Goal: Task Accomplishment & Management: Use online tool/utility

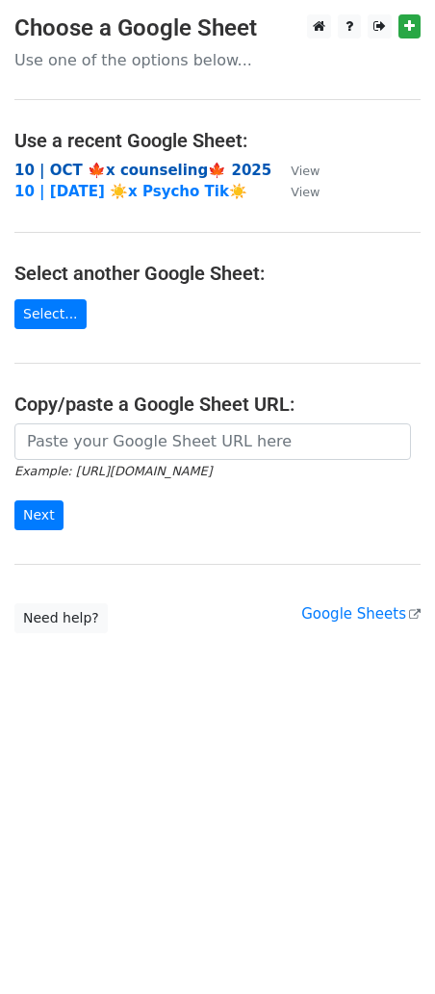
click at [147, 170] on strong "10 | OCT 🍁x counseling🍁 2025" at bounding box center [142, 170] width 257 height 17
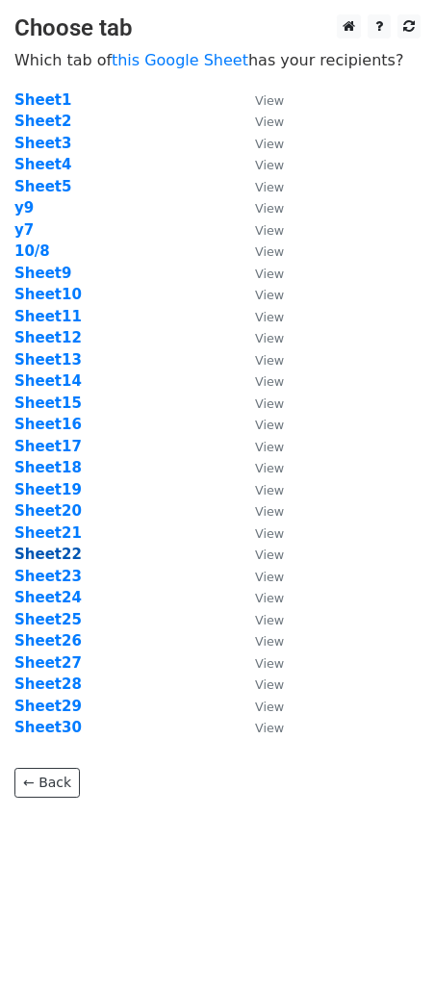
click at [53, 554] on strong "Sheet22" at bounding box center [47, 554] width 67 height 17
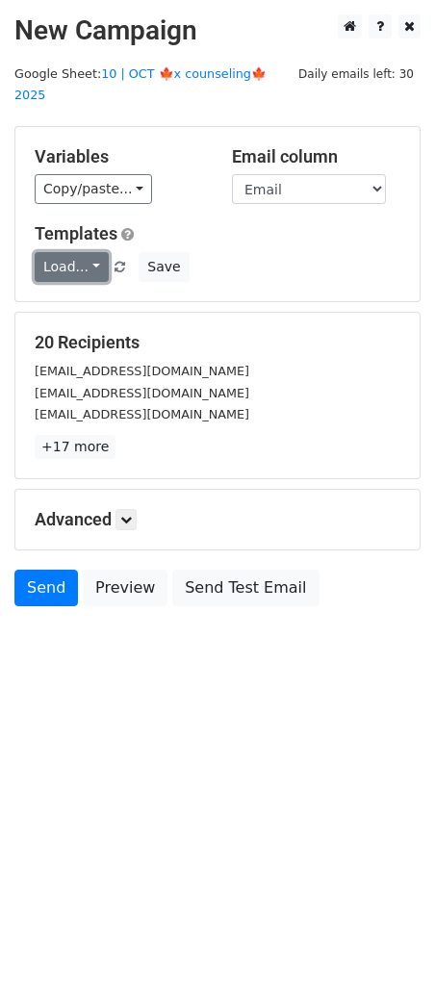
click at [88, 252] on link "Load..." at bounding box center [72, 267] width 74 height 30
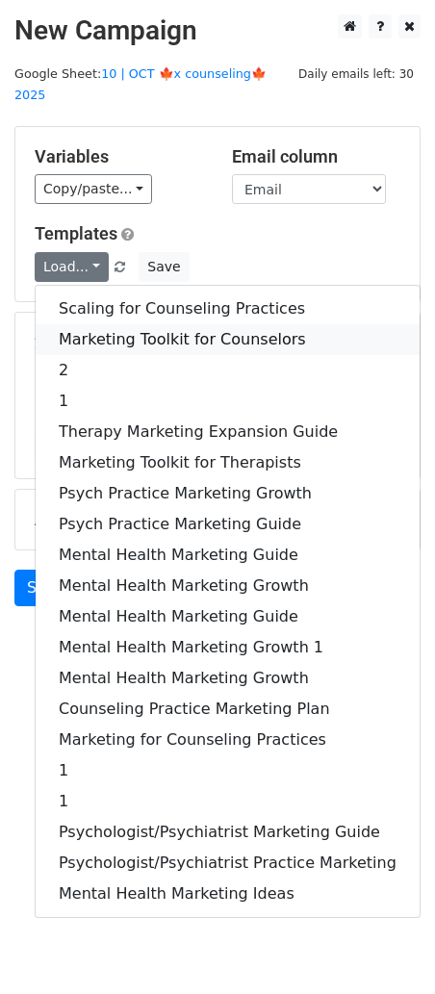
click at [143, 324] on link "Marketing Toolkit for Counselors" at bounding box center [228, 339] width 384 height 31
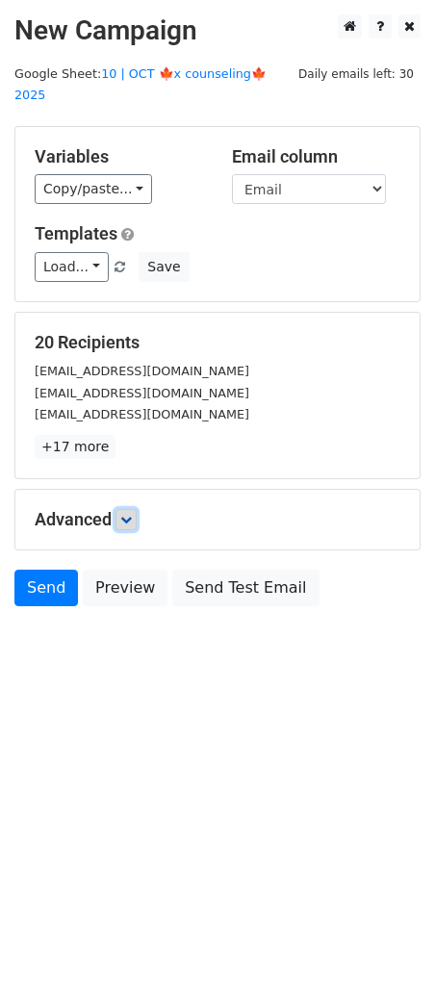
click at [132, 514] on icon at bounding box center [126, 520] width 12 height 12
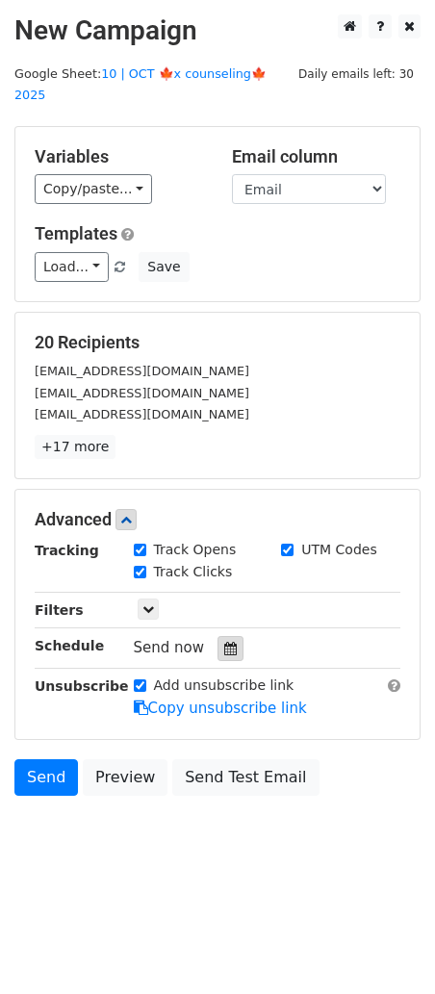
click at [224, 642] on icon at bounding box center [230, 648] width 13 height 13
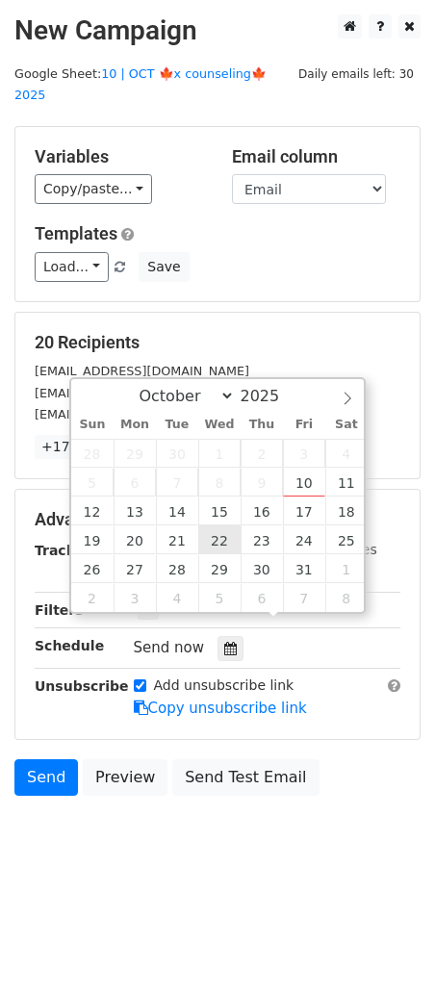
type input "2025-10-22 12:00"
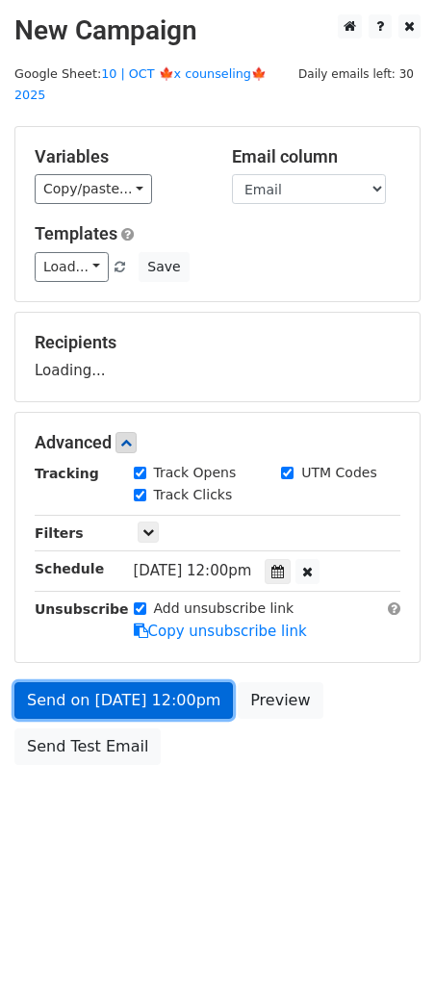
click at [148, 682] on link "Send on Oct 22 at 12:00pm" at bounding box center [123, 700] width 219 height 37
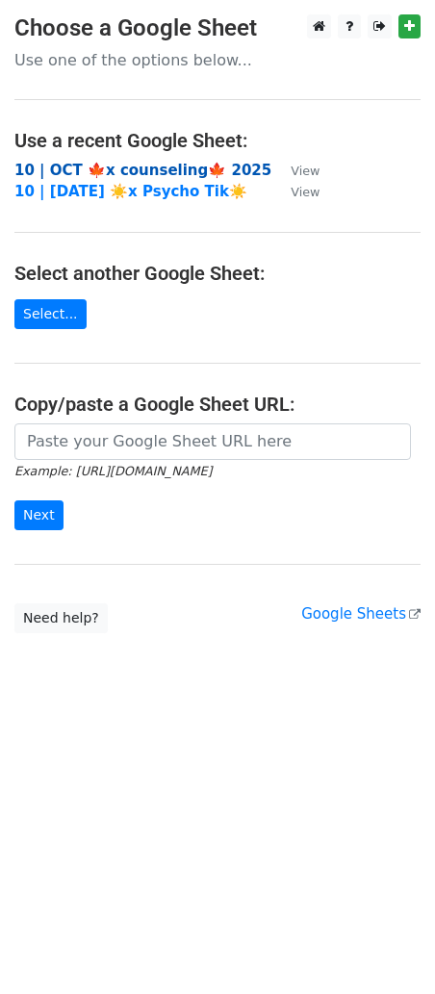
click at [150, 167] on strong "10 | OCT 🍁x counseling🍁 2025" at bounding box center [142, 170] width 257 height 17
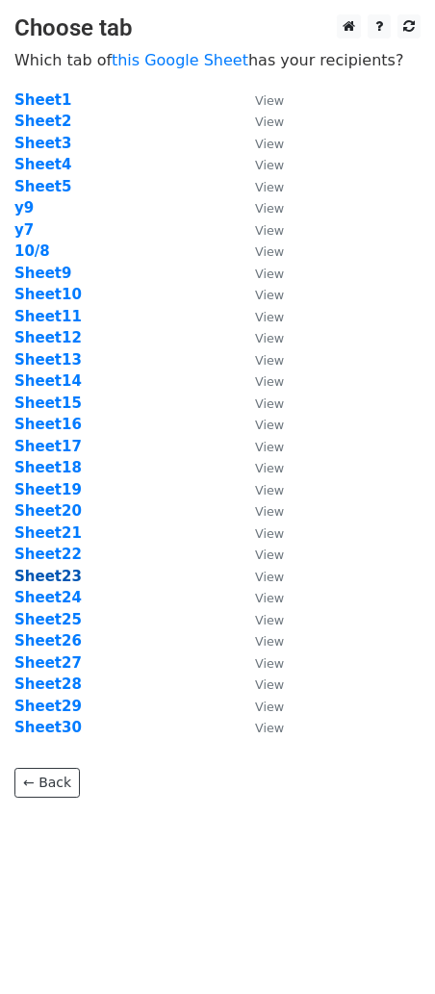
click at [50, 574] on strong "Sheet23" at bounding box center [47, 576] width 67 height 17
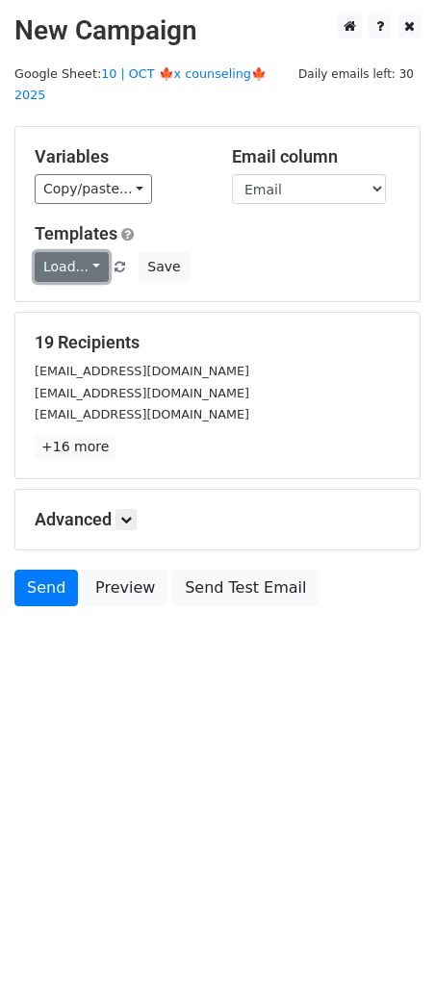
click at [74, 252] on link "Load..." at bounding box center [72, 267] width 74 height 30
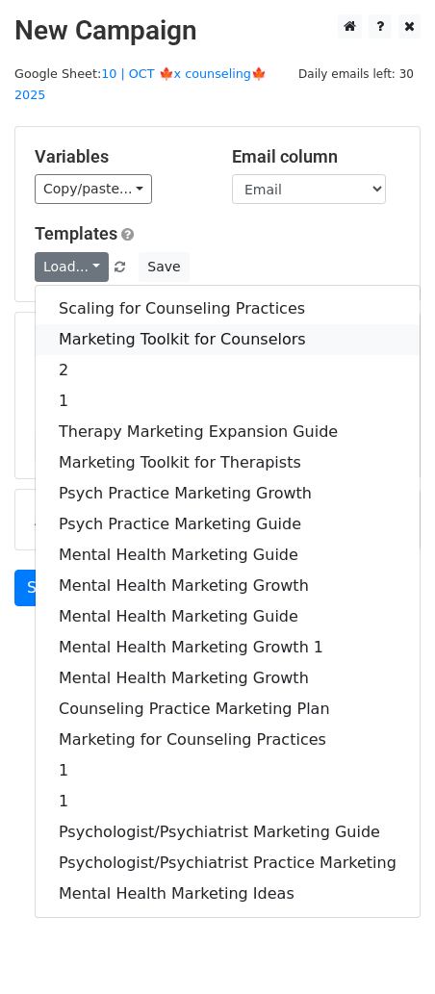
click at [93, 324] on link "Marketing Toolkit for Counselors" at bounding box center [228, 339] width 384 height 31
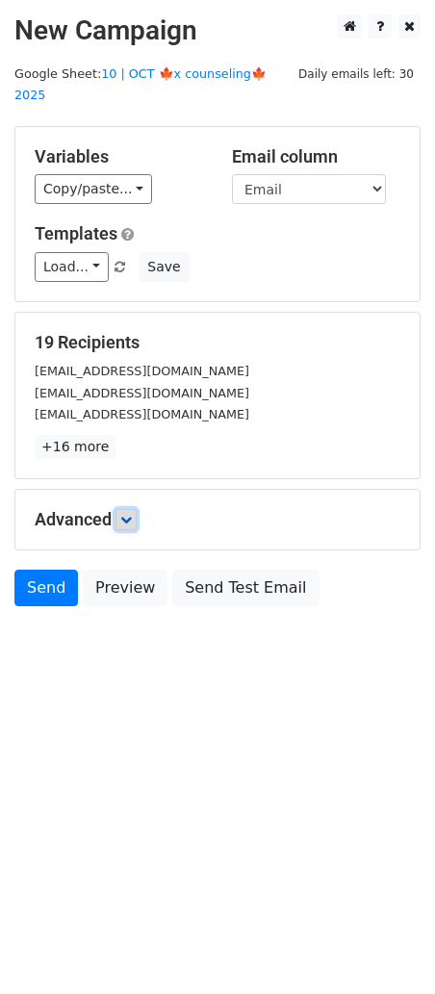
click at [132, 514] on icon at bounding box center [126, 520] width 12 height 12
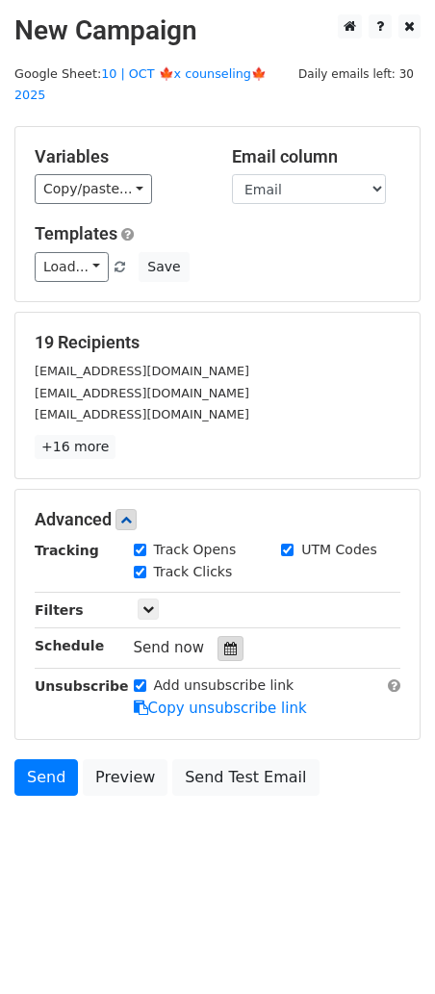
click at [224, 642] on icon at bounding box center [230, 648] width 13 height 13
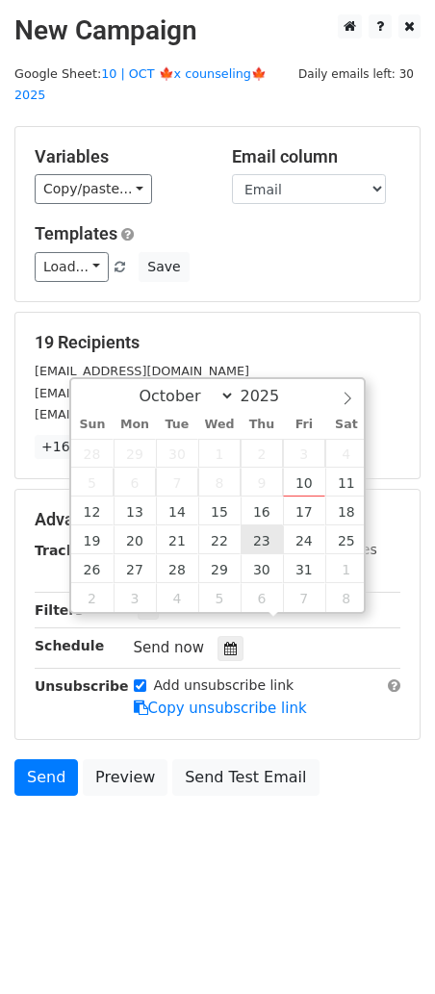
type input "2025-10-23 12:00"
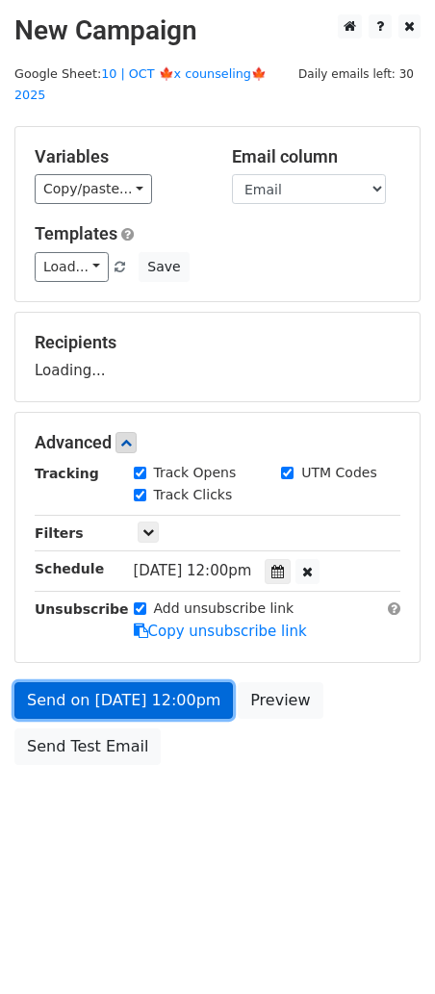
click at [166, 682] on link "Send on Oct 23 at 12:00pm" at bounding box center [123, 700] width 219 height 37
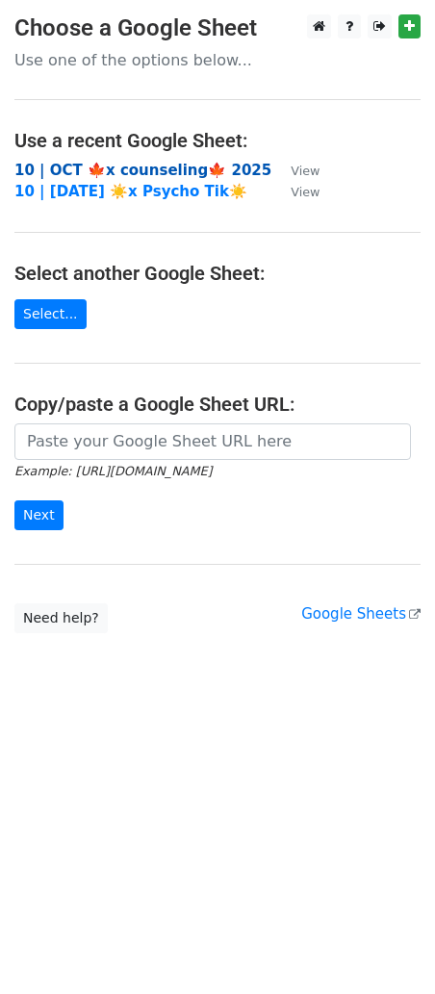
click at [201, 164] on strong "10 | OCT 🍁x counseling🍁 2025" at bounding box center [142, 170] width 257 height 17
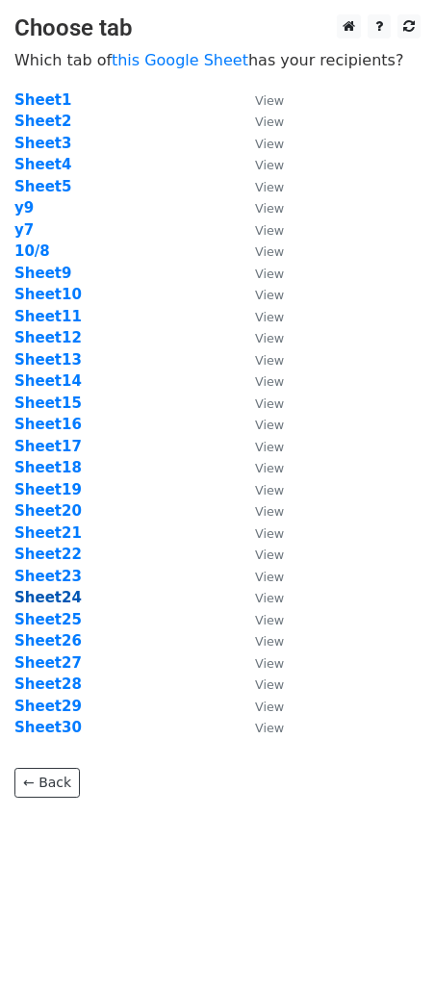
click at [64, 590] on strong "Sheet24" at bounding box center [47, 597] width 67 height 17
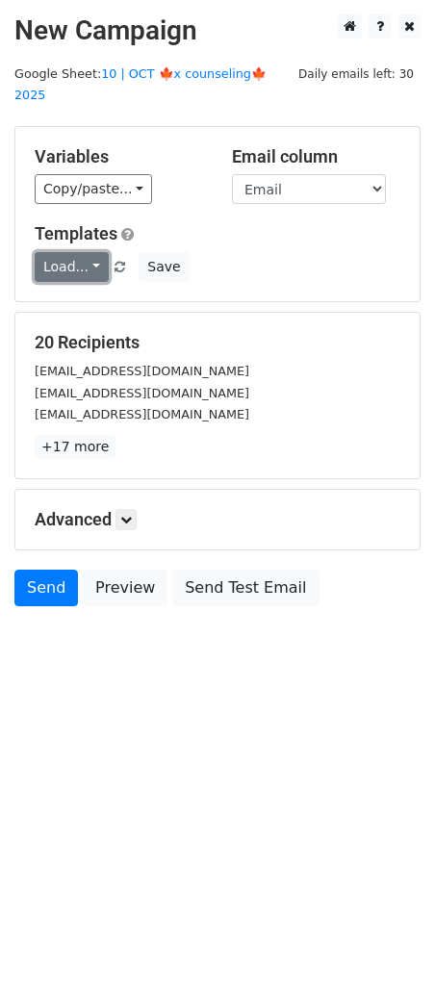
click at [75, 256] on link "Load..." at bounding box center [72, 267] width 74 height 30
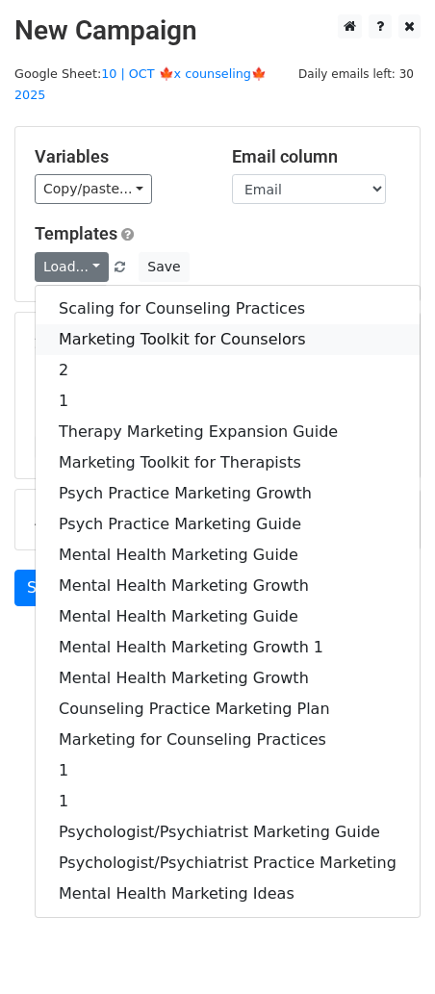
click at [105, 324] on link "Marketing Toolkit for Counselors" at bounding box center [228, 339] width 384 height 31
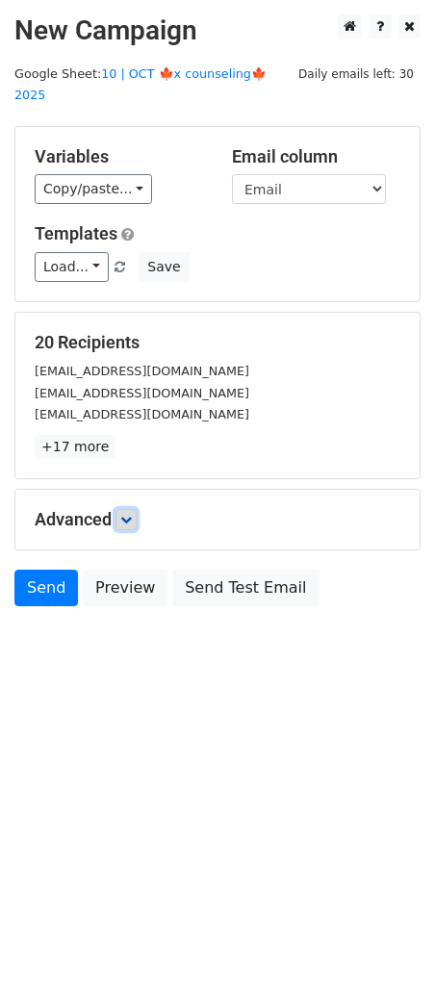
click at [131, 514] on icon at bounding box center [126, 520] width 12 height 12
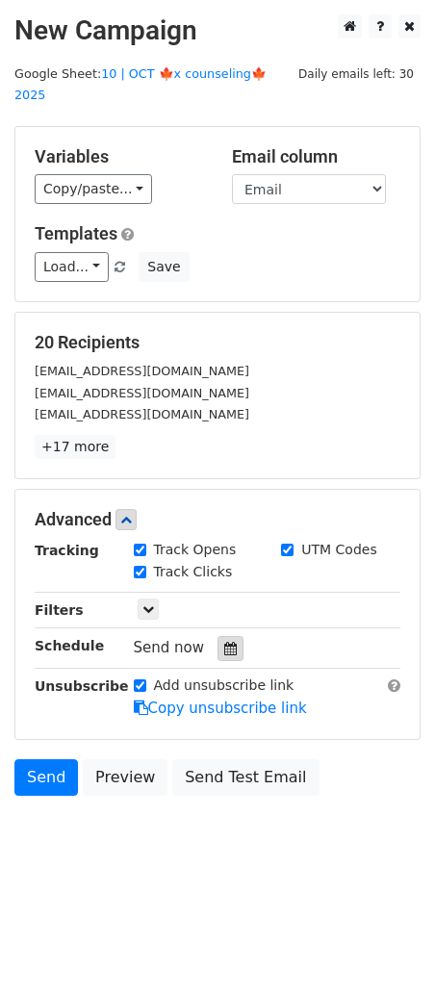
click at [224, 642] on icon at bounding box center [230, 648] width 13 height 13
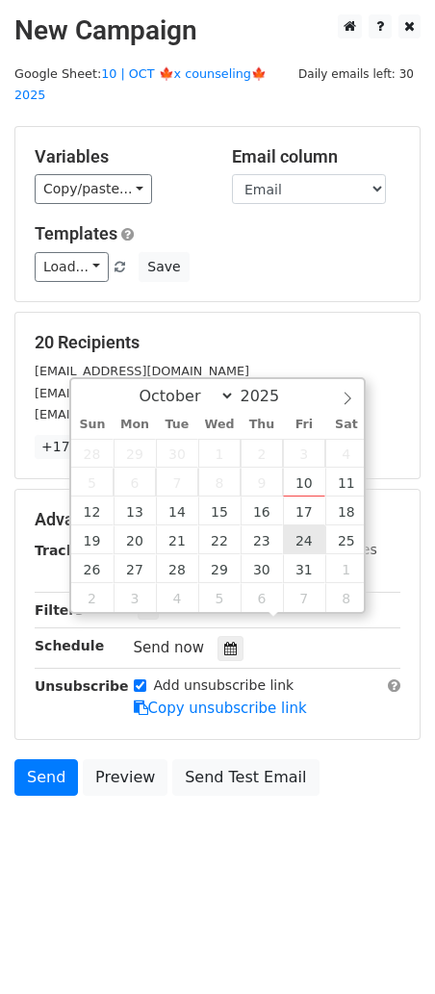
type input "2025-10-24 12:00"
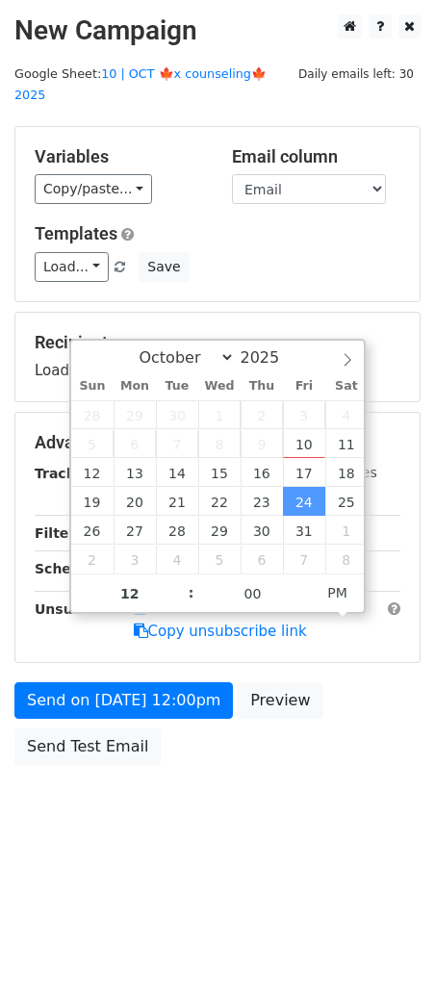
click at [181, 698] on div "Send on Oct 24 at 12:00pm Preview Send Test Email" at bounding box center [217, 728] width 435 height 92
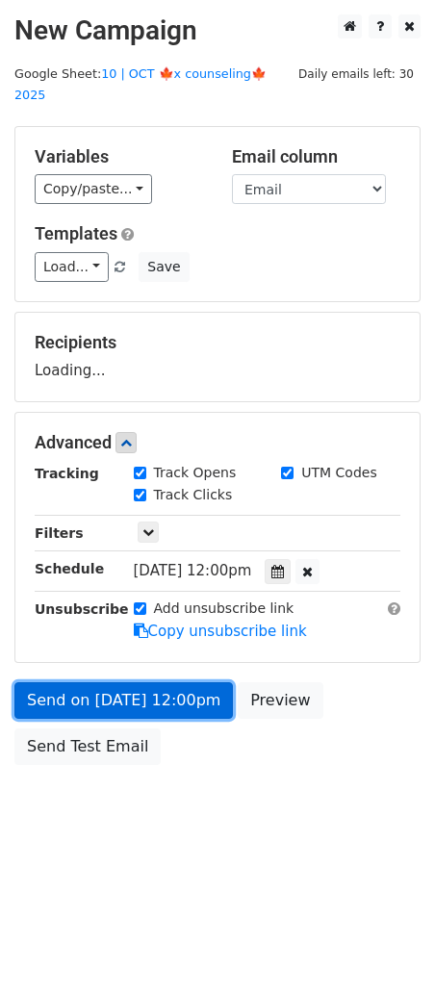
click at [184, 691] on link "Send on Oct 24 at 12:00pm" at bounding box center [123, 700] width 219 height 37
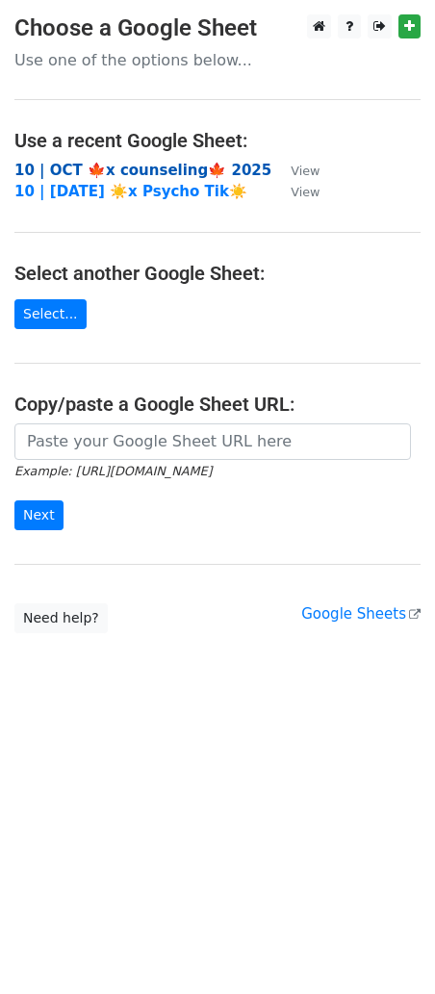
click at [151, 171] on strong "10 | OCT 🍁x counseling🍁 2025" at bounding box center [142, 170] width 257 height 17
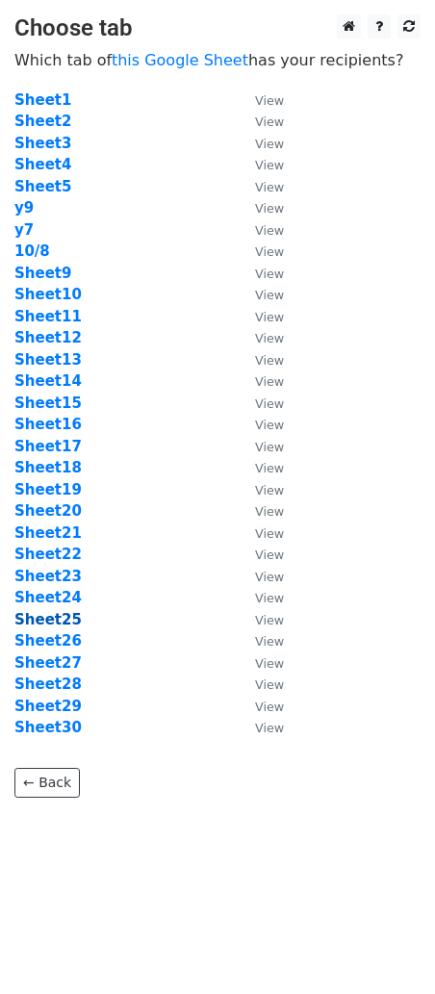
click at [55, 615] on strong "Sheet25" at bounding box center [47, 619] width 67 height 17
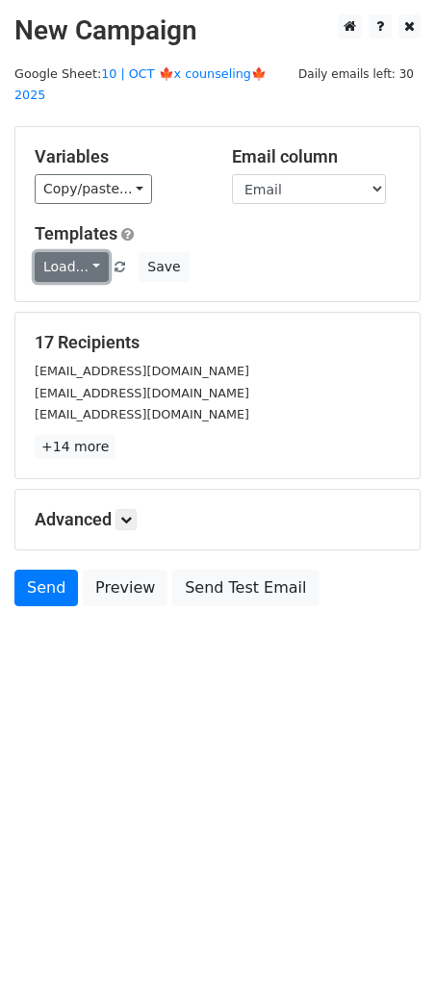
click at [75, 252] on link "Load..." at bounding box center [72, 267] width 74 height 30
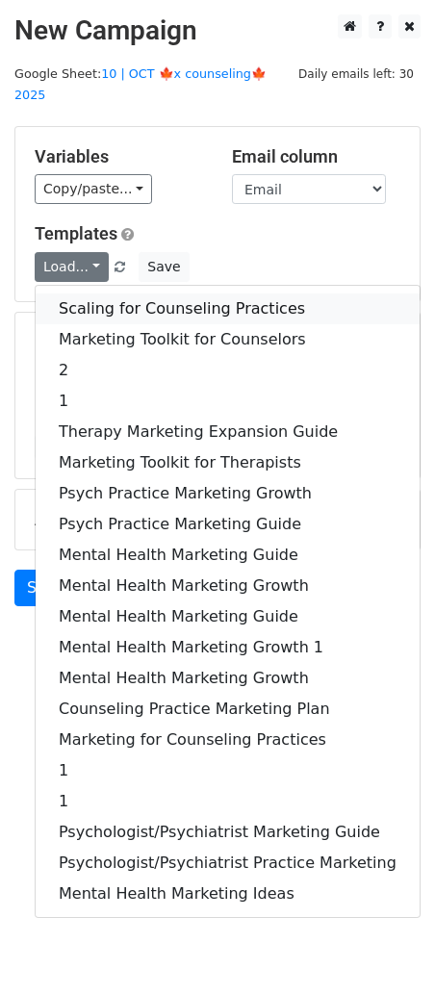
click at [106, 294] on link "Scaling for Counseling Practices" at bounding box center [228, 309] width 384 height 31
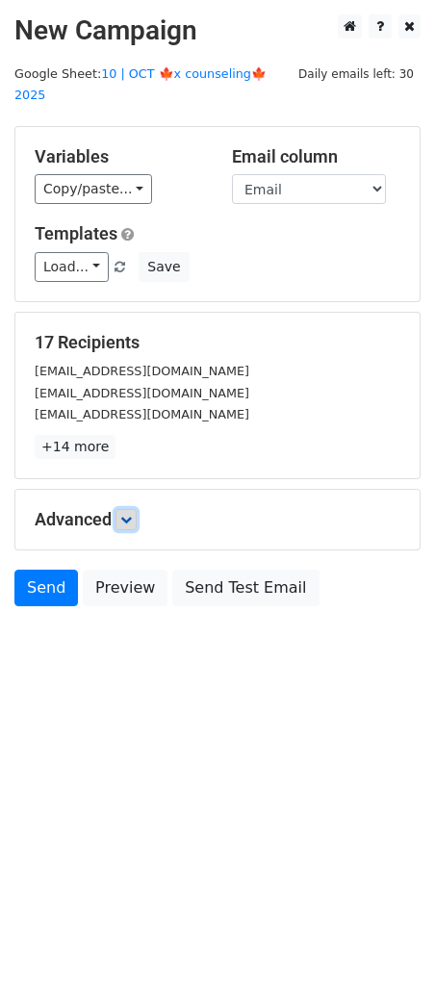
click at [132, 514] on icon at bounding box center [126, 520] width 12 height 12
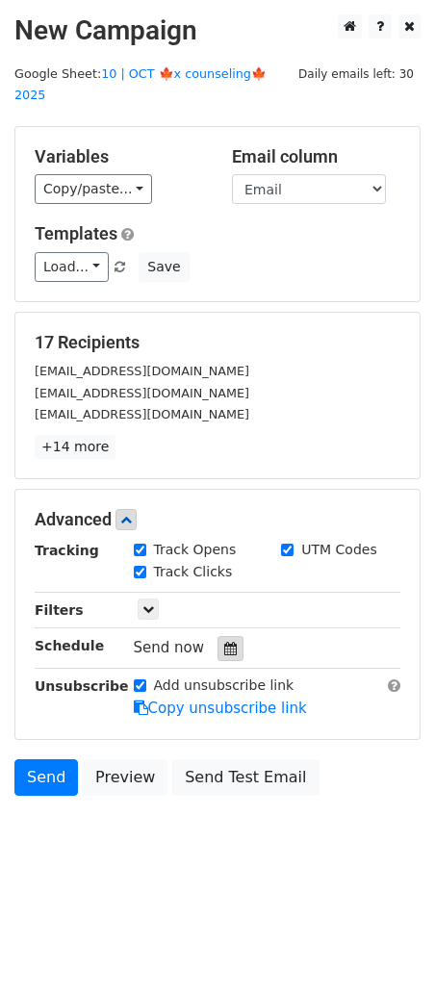
click at [224, 642] on icon at bounding box center [230, 648] width 13 height 13
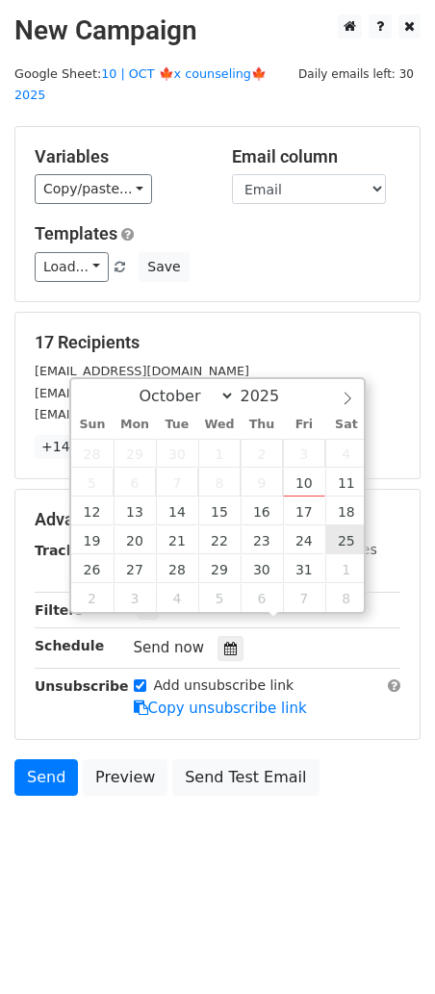
type input "2025-10-25 12:00"
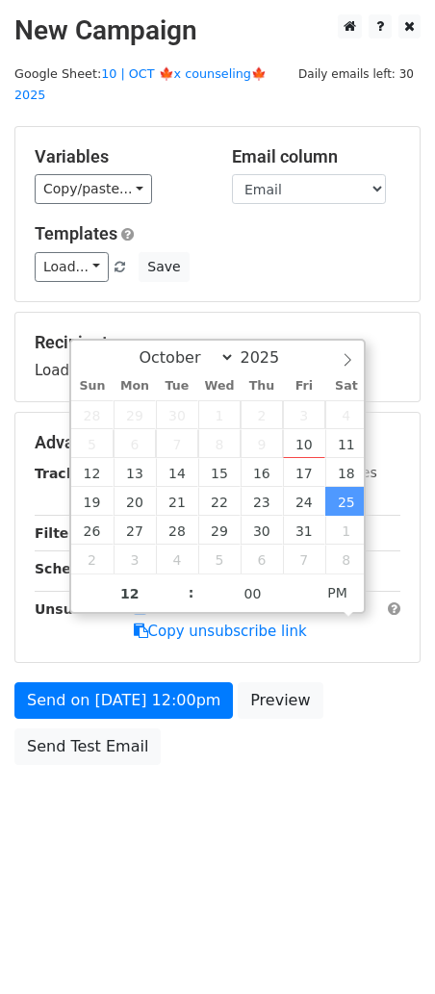
click at [203, 650] on form "Variables Copy/paste... {{Email}} Email column Email Templates Load... Scaling …" at bounding box center [217, 450] width 406 height 649
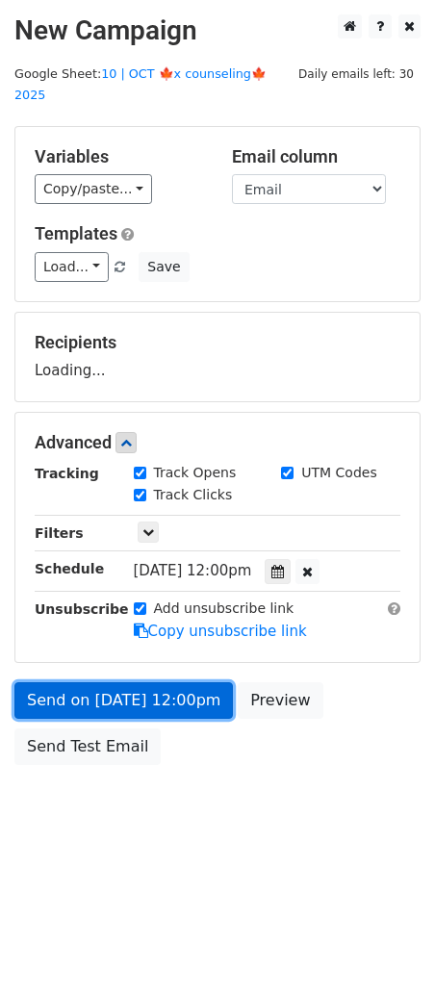
click at [193, 682] on link "Send on Oct 25 at 12:00pm" at bounding box center [123, 700] width 219 height 37
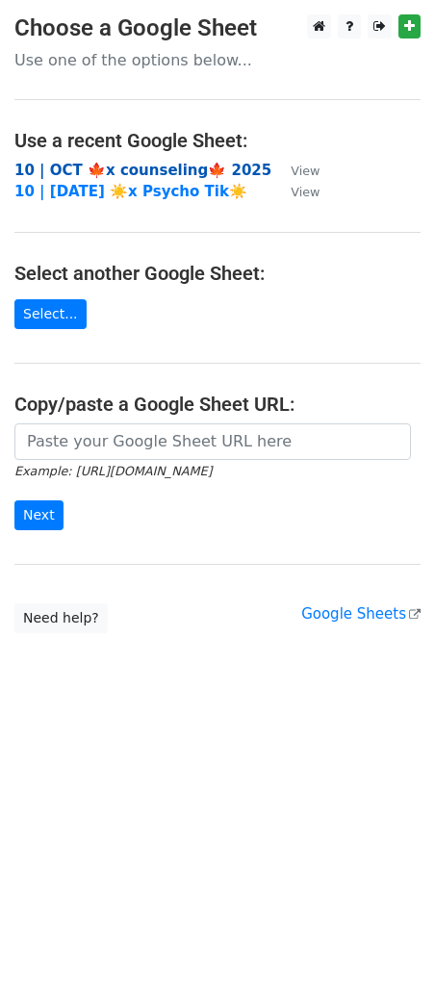
click at [191, 164] on strong "10 | OCT 🍁x counseling🍁 2025" at bounding box center [142, 170] width 257 height 17
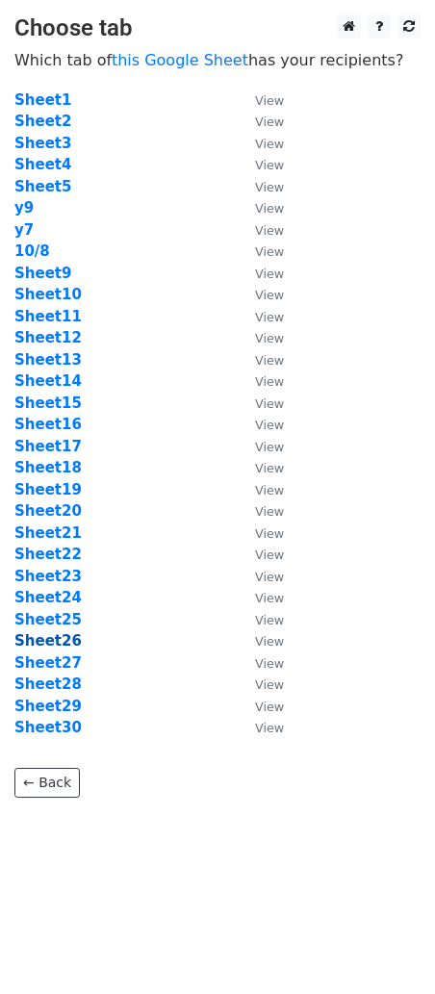
click at [50, 642] on strong "Sheet26" at bounding box center [47, 640] width 67 height 17
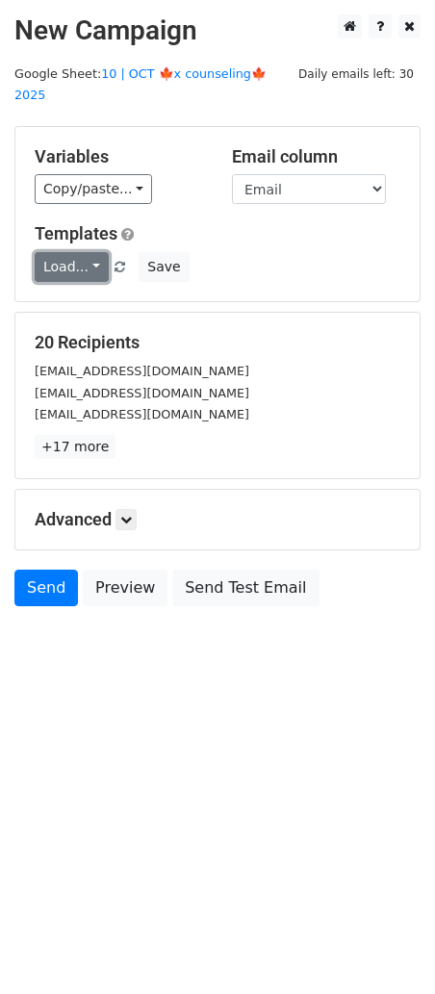
click at [51, 252] on link "Load..." at bounding box center [72, 267] width 74 height 30
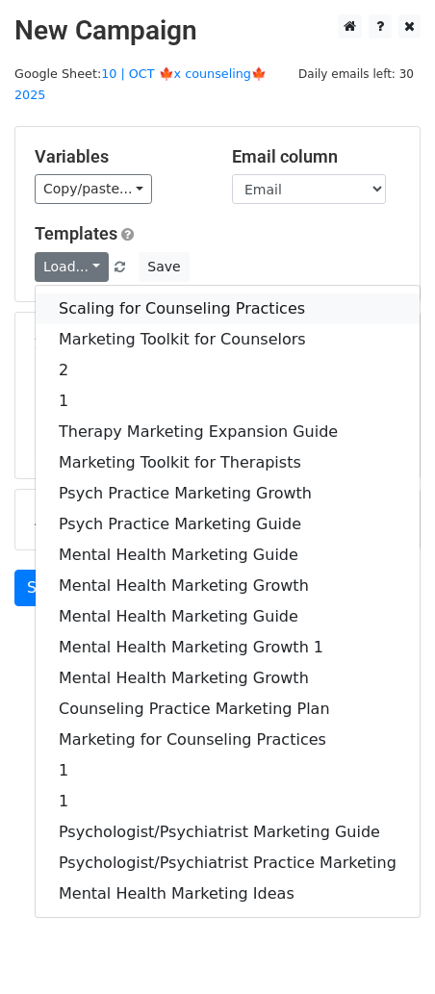
click at [65, 294] on link "Scaling for Counseling Practices" at bounding box center [228, 309] width 384 height 31
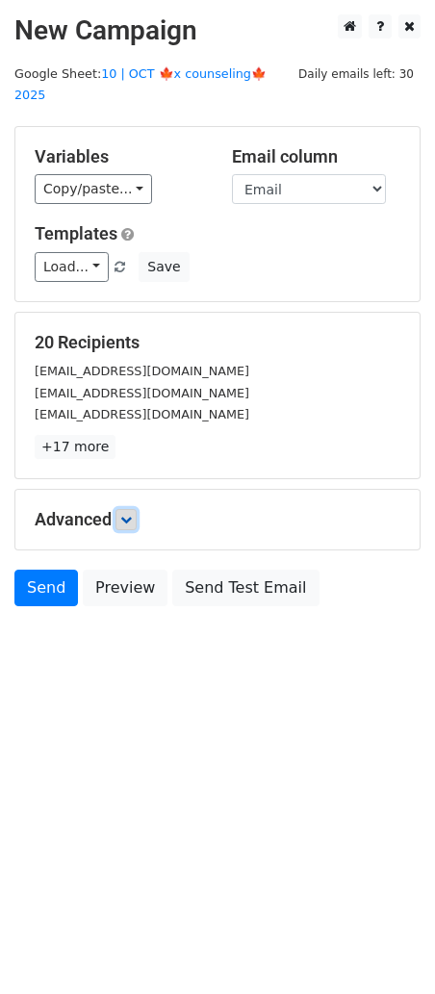
click at [132, 514] on icon at bounding box center [126, 520] width 12 height 12
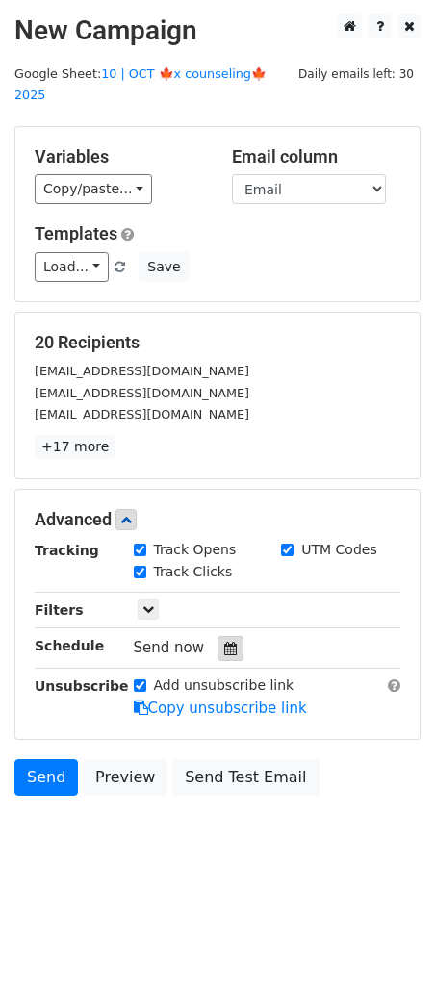
click at [224, 642] on icon at bounding box center [230, 648] width 13 height 13
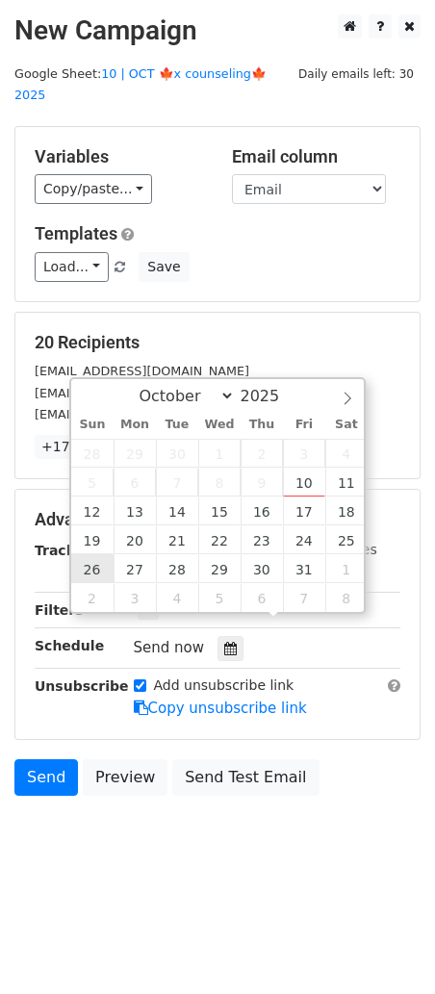
type input "2025-10-26 12:00"
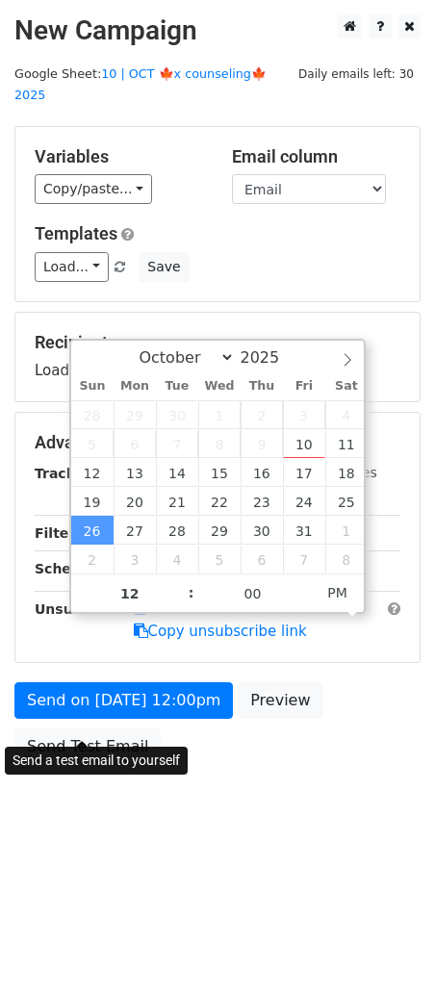
click at [117, 703] on div "Send on Oct 26 at 12:00pm Preview Send Test Email" at bounding box center [217, 728] width 435 height 92
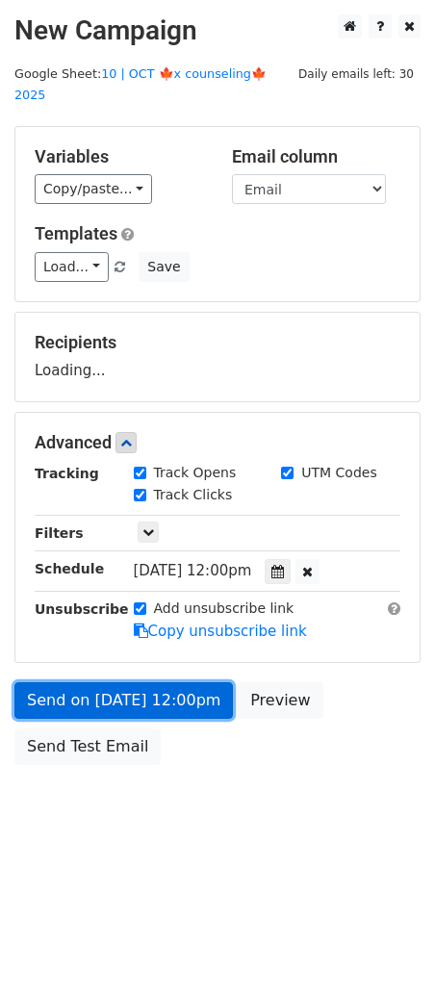
click at [83, 682] on link "Send on Oct 26 at 12:00pm" at bounding box center [123, 700] width 219 height 37
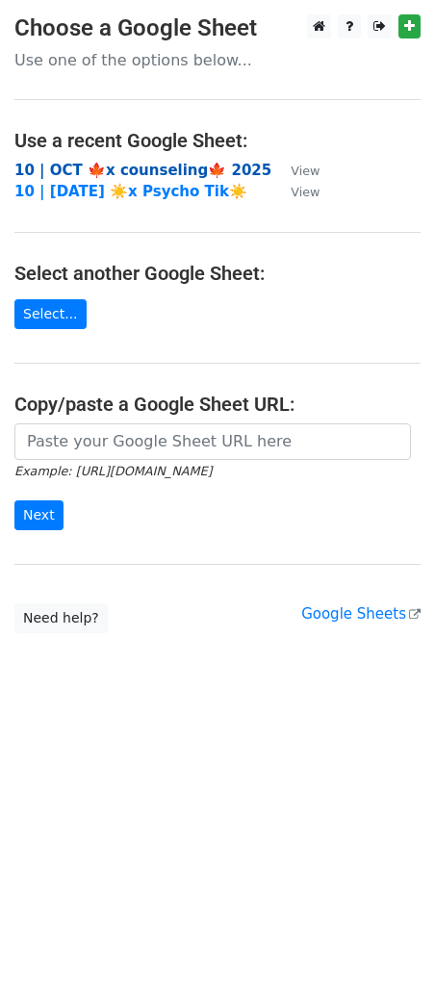
click at [128, 164] on strong "10 | OCT 🍁x counseling🍁 2025" at bounding box center [142, 170] width 257 height 17
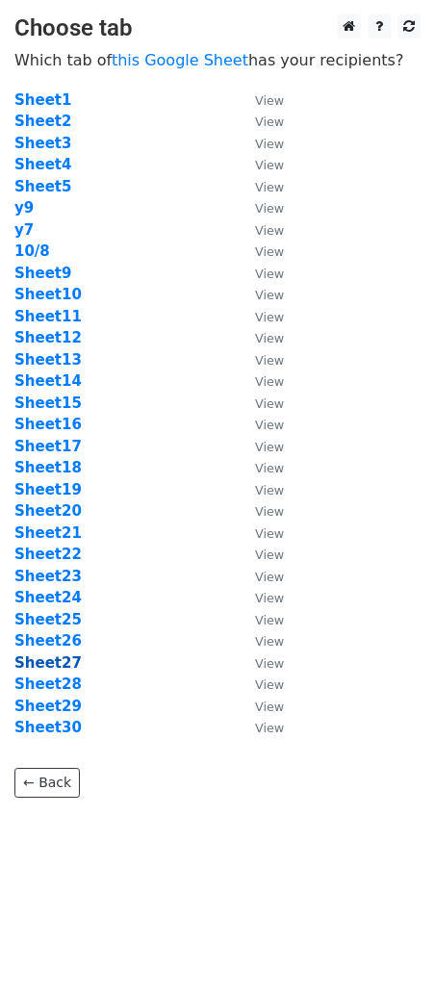
click at [65, 664] on strong "Sheet27" at bounding box center [47, 663] width 67 height 17
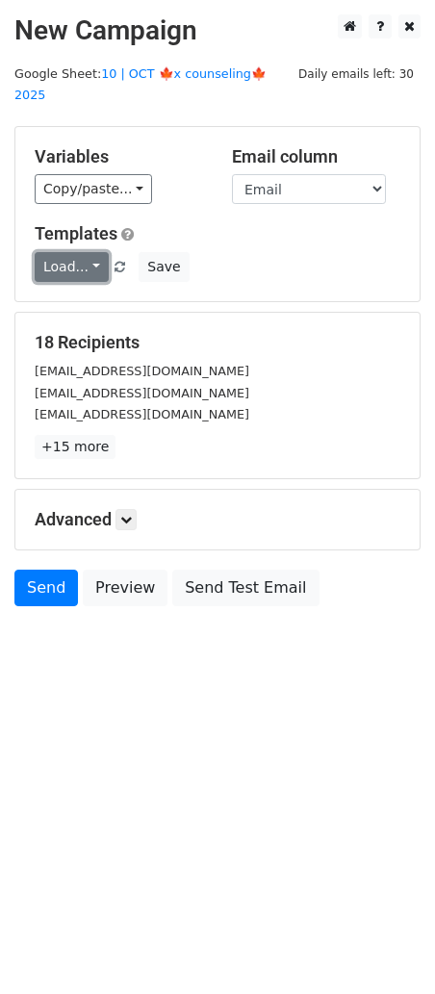
click at [70, 252] on link "Load..." at bounding box center [72, 267] width 74 height 30
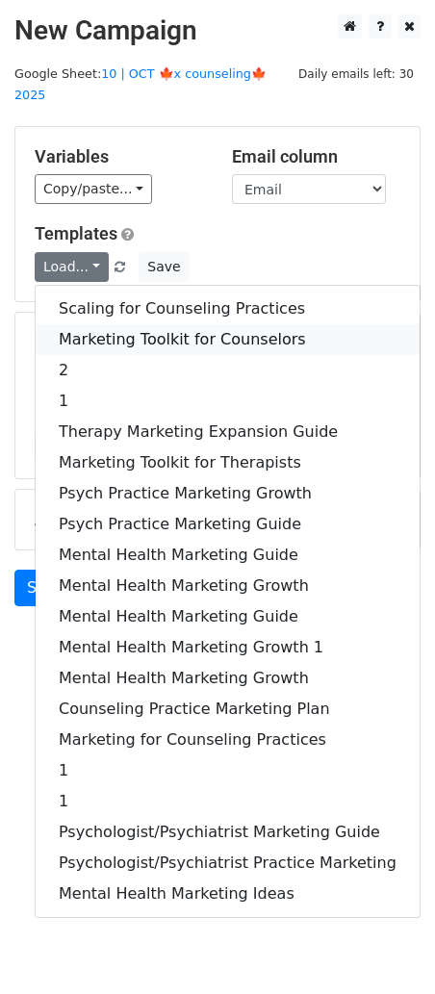
click at [122, 328] on link "Marketing Toolkit for Counselors" at bounding box center [228, 339] width 384 height 31
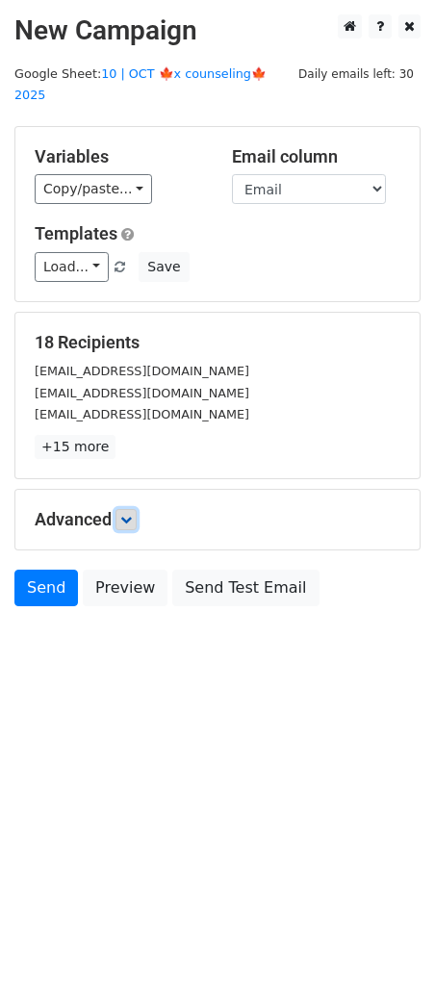
click at [128, 509] on link at bounding box center [126, 519] width 21 height 21
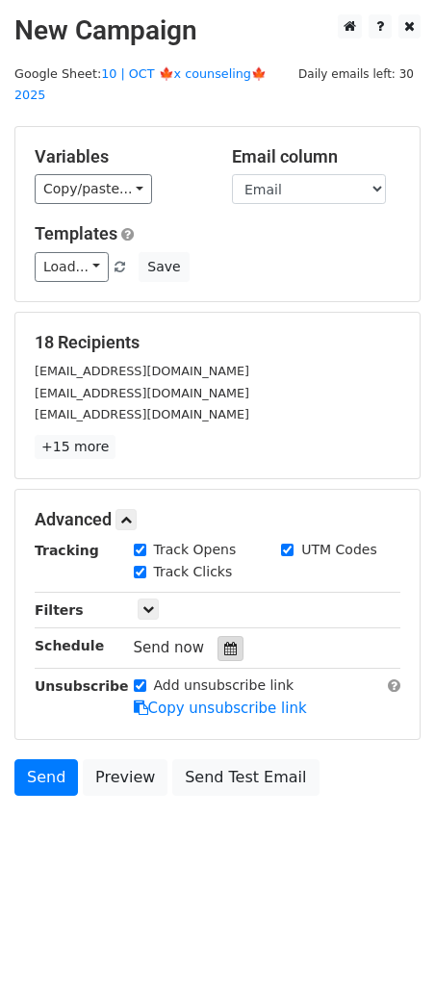
click at [224, 642] on icon at bounding box center [230, 648] width 13 height 13
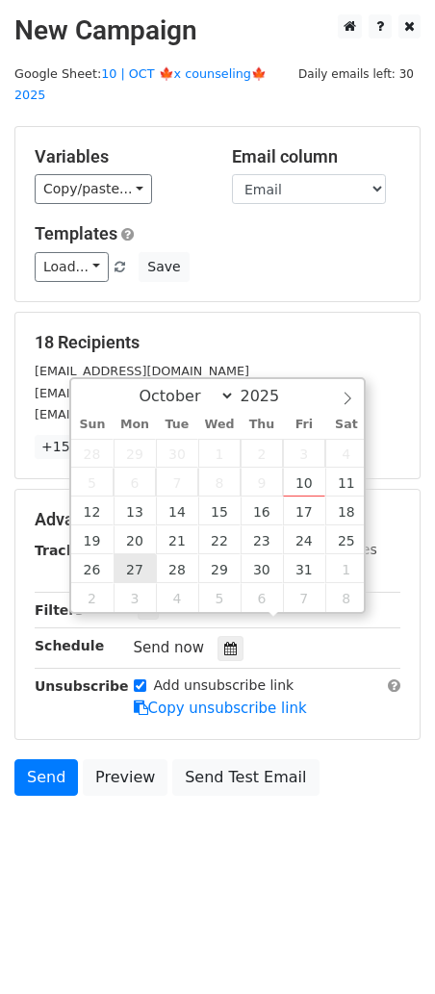
type input "[DATE] 12:00"
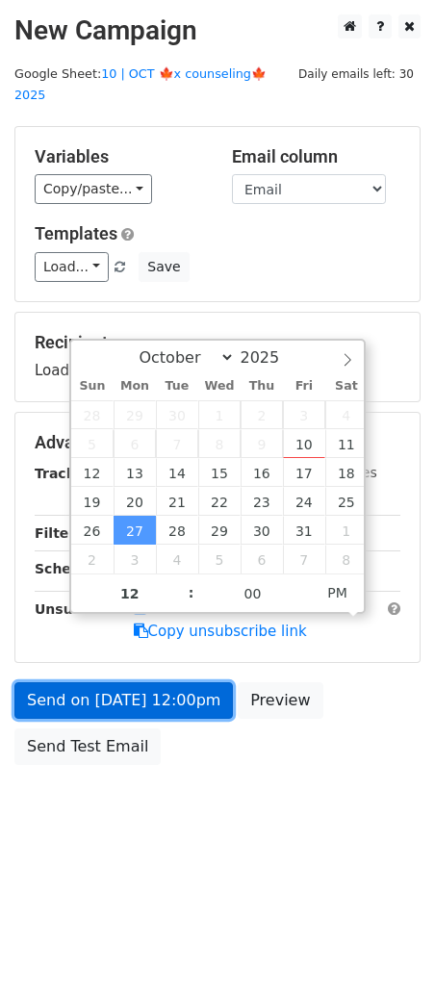
click at [105, 682] on link "Send on [DATE] 12:00pm" at bounding box center [123, 700] width 219 height 37
